Goal: Transaction & Acquisition: Purchase product/service

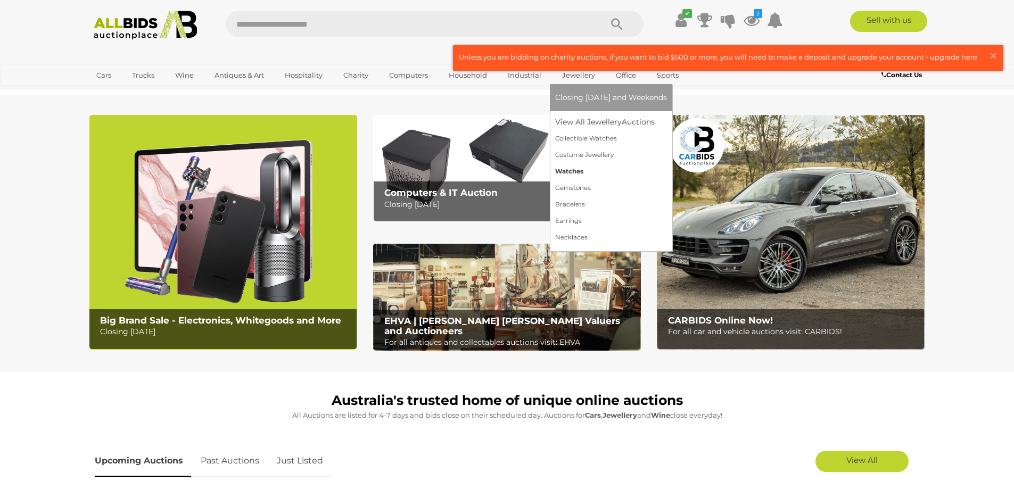
click at [567, 171] on link "Watches" at bounding box center [611, 171] width 112 height 16
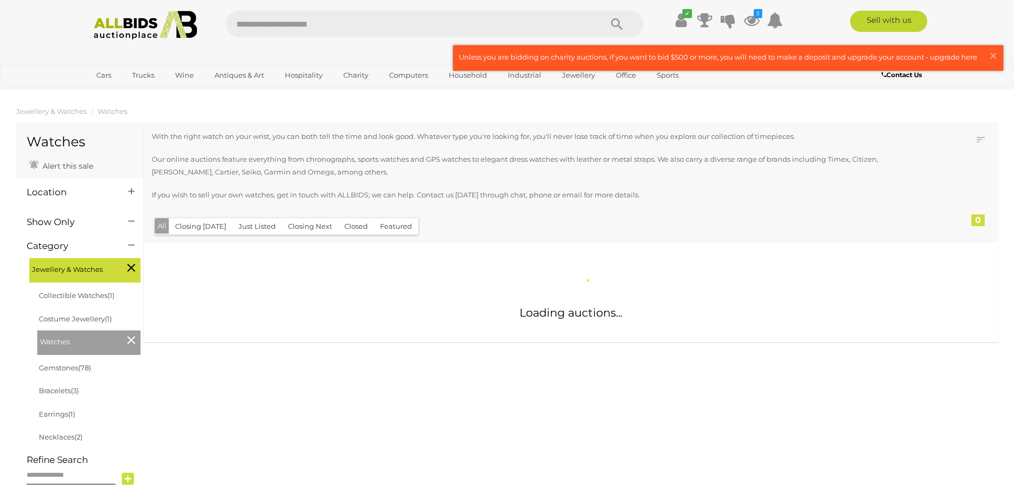
click at [253, 227] on button "Just Listed" at bounding box center [257, 226] width 50 height 16
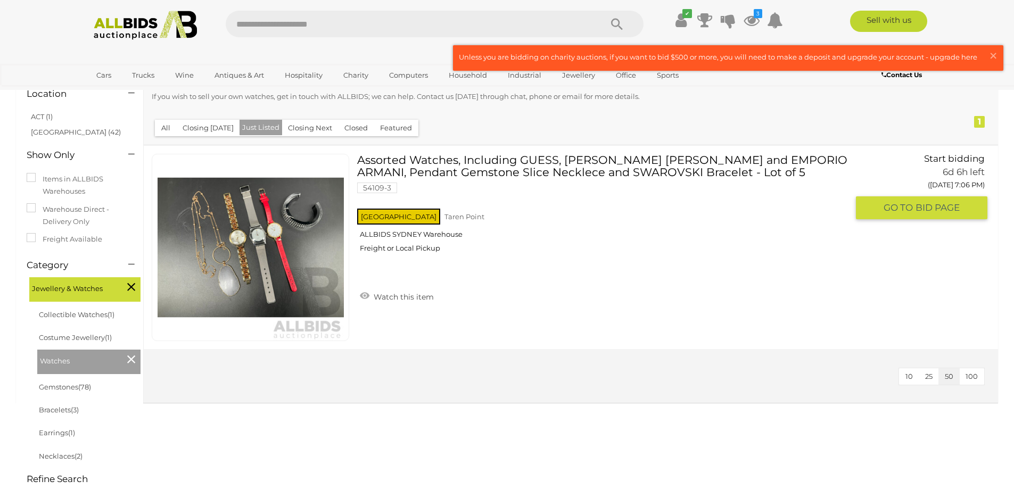
scroll to position [53, 0]
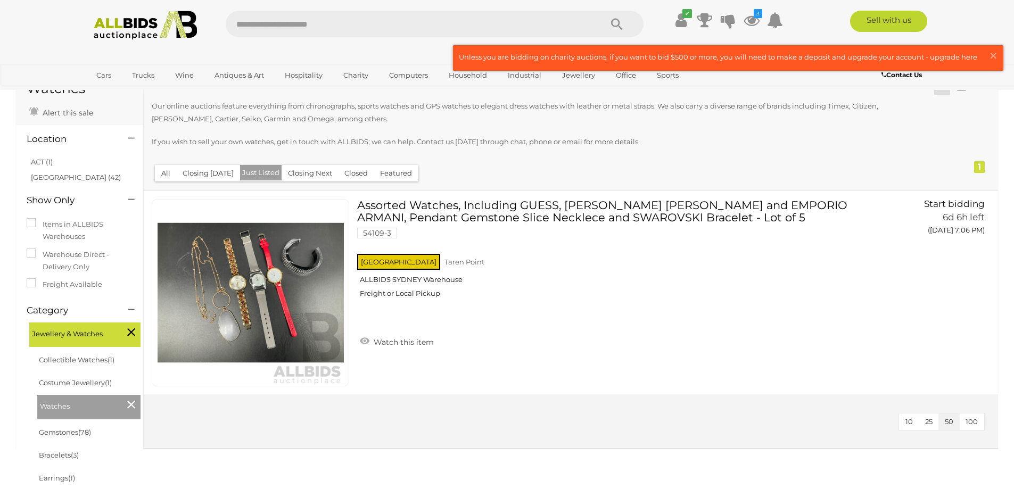
click at [195, 172] on button "Closing [DATE]" at bounding box center [208, 173] width 64 height 16
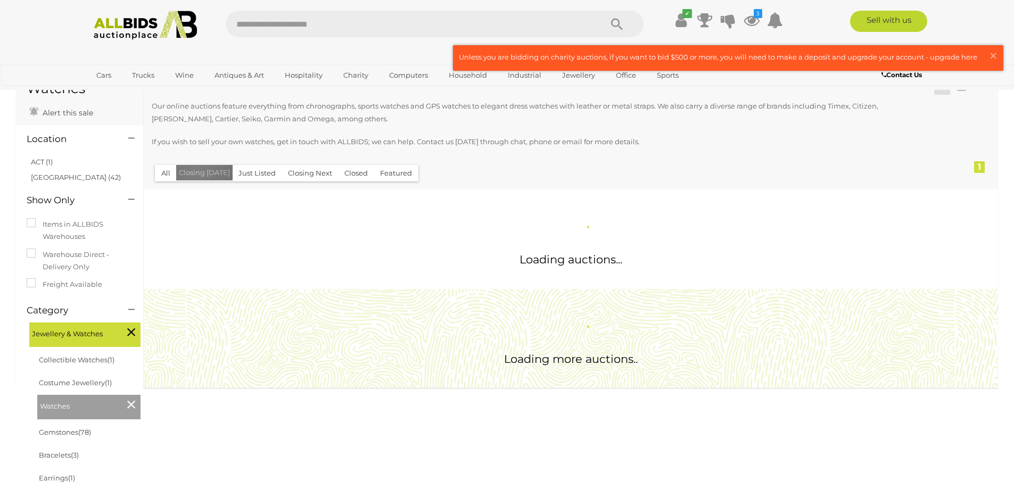
scroll to position [0, 0]
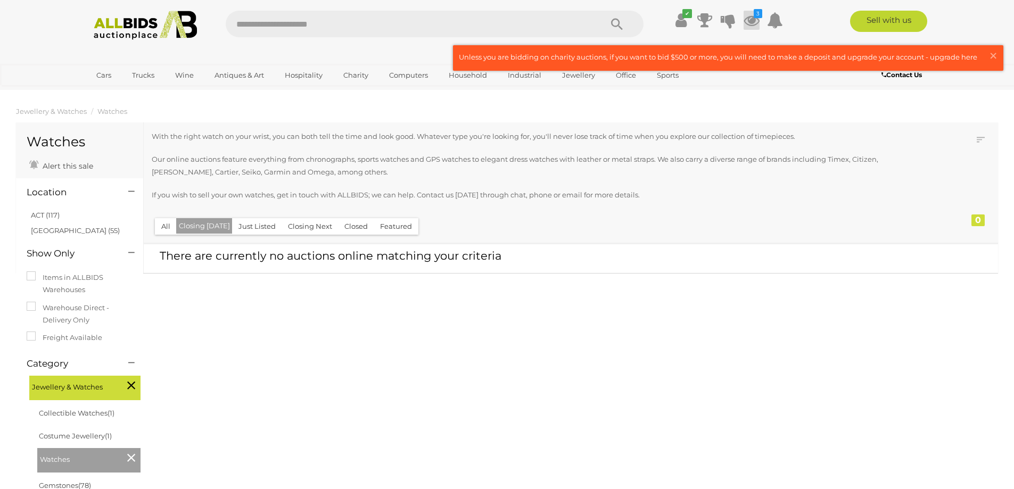
click at [755, 19] on icon at bounding box center [751, 20] width 16 height 19
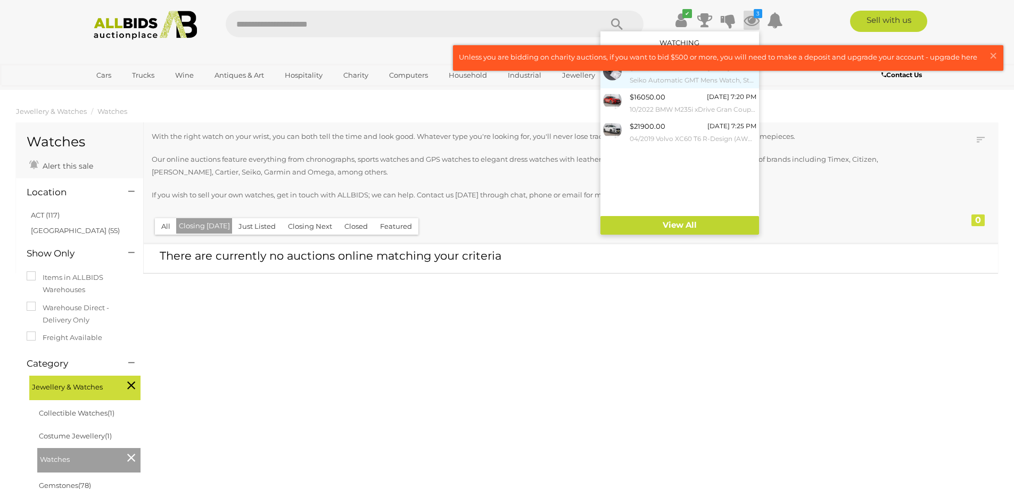
click at [682, 78] on small "Seiko Automatic GMT Mens Watch, Stainless Steel & Green, 4R34-00A0 (2025)" at bounding box center [693, 81] width 127 height 12
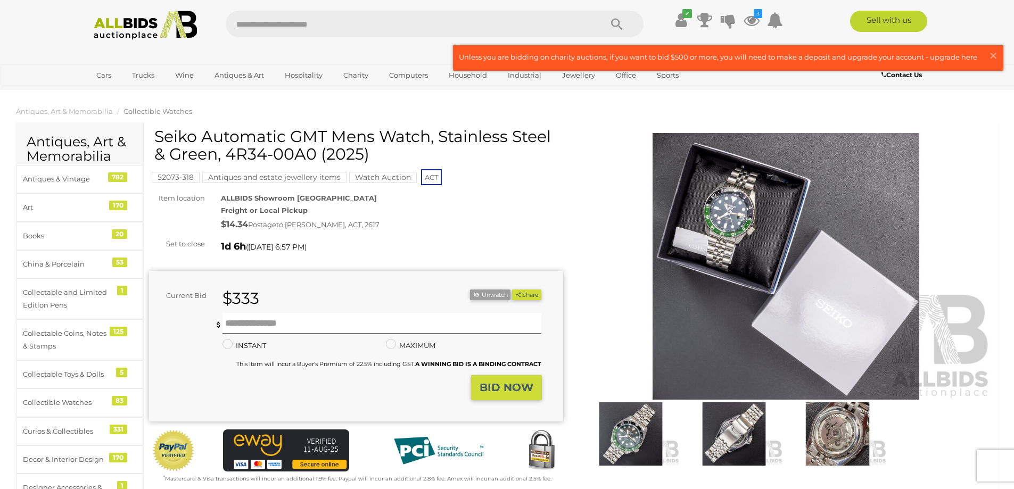
drag, startPoint x: 158, startPoint y: 136, endPoint x: 377, endPoint y: 178, distance: 223.1
click at [379, 161] on h1 "Seiko Automatic GMT Mens Watch, Stainless Steel & Green, 4R34-00A0 (2025)" at bounding box center [357, 145] width 406 height 35
copy h1 "Seiko Automatic GMT Mens Watch, Stainless Steel & Green, 4R34-00A0 (2025)"
click at [714, 216] on img at bounding box center [786, 266] width 414 height 267
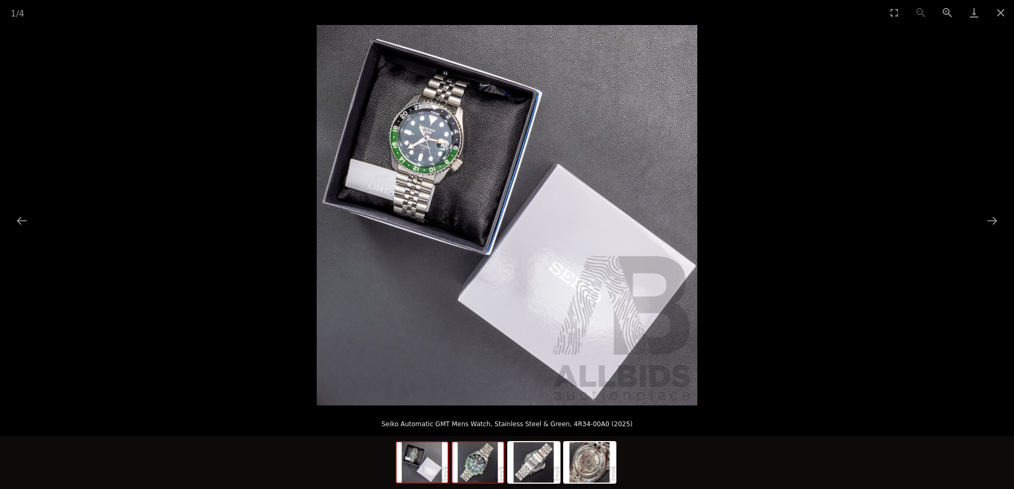
click at [481, 465] on img at bounding box center [477, 462] width 51 height 40
